Goal: Find specific page/section: Find specific page/section

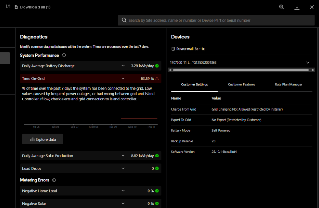
scroll to position [88, 0]
click at [317, 7] on button "Close gallery" at bounding box center [312, 7] width 15 height 14
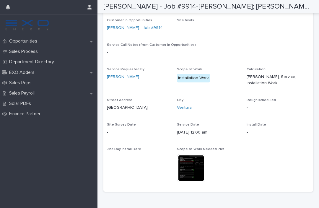
click at [43, 96] on div "Sales Payroll" at bounding box center [49, 93] width 98 height 10
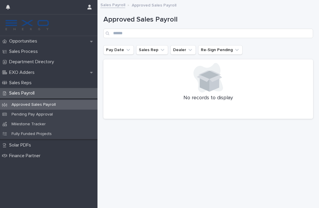
click at [67, 117] on div "Pending Pay Approval" at bounding box center [49, 115] width 98 height 10
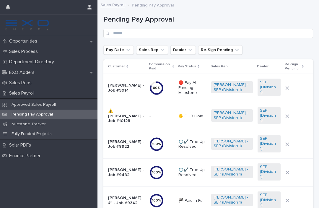
click at [43, 30] on img at bounding box center [27, 25] width 45 height 12
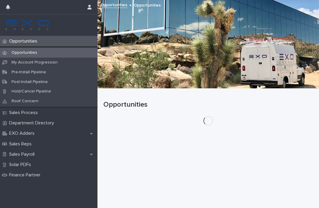
click at [64, 36] on div "Opportunities" at bounding box center [49, 41] width 98 height 10
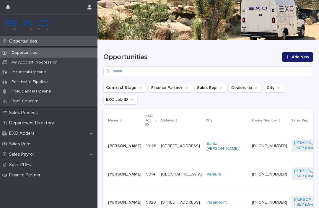
scroll to position [70, 0]
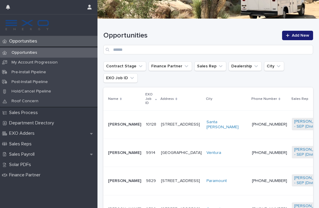
click at [119, 156] on p "[PERSON_NAME]" at bounding box center [124, 153] width 33 height 5
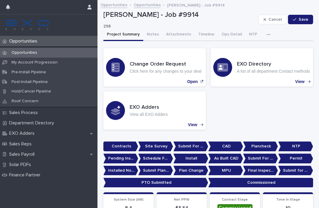
click at [156, 34] on button "Notes" at bounding box center [152, 35] width 19 height 12
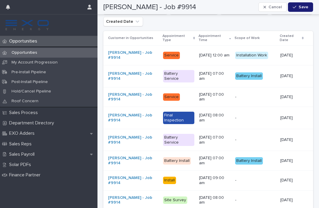
scroll to position [2890, 0]
